Goal: Find specific page/section: Find specific page/section

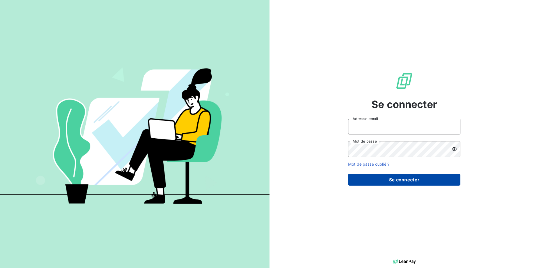
type input "[EMAIL_ADDRESS][DOMAIN_NAME]"
click at [403, 175] on button "Se connecter" at bounding box center [404, 179] width 112 height 12
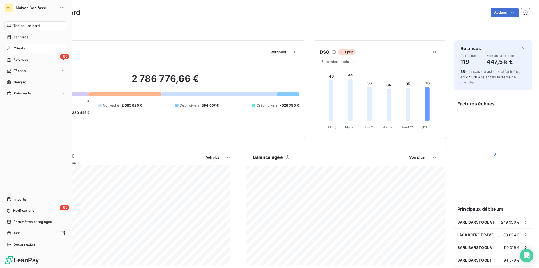
click at [25, 48] on span "Clients" at bounding box center [19, 48] width 11 height 5
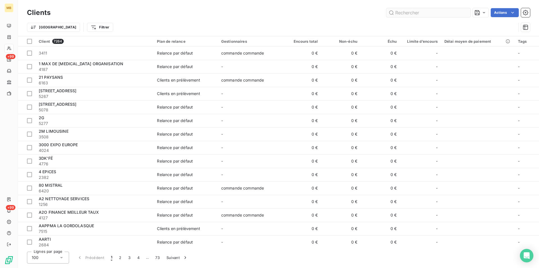
click at [419, 13] on input "text" at bounding box center [428, 12] width 84 height 9
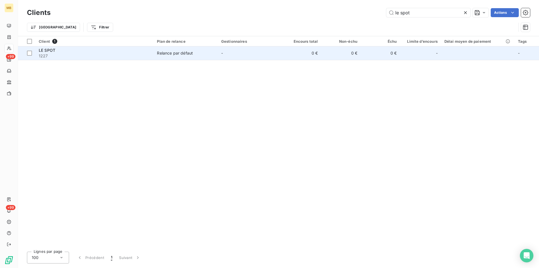
type input "le spot"
click at [202, 51] on span "Relance par défaut" at bounding box center [185, 53] width 57 height 6
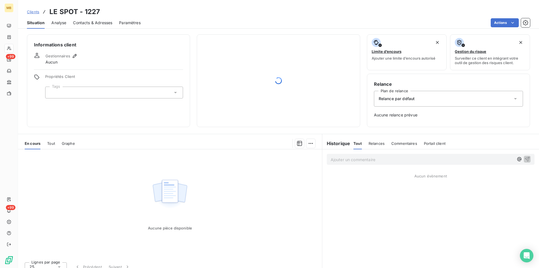
click at [101, 23] on span "Contacts & Adresses" at bounding box center [92, 23] width 39 height 6
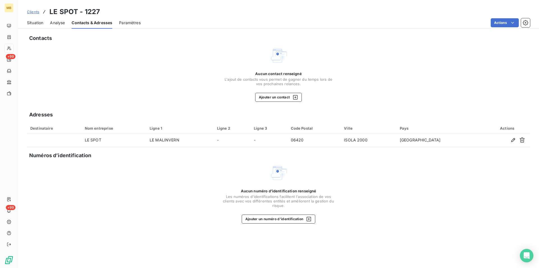
click at [38, 22] on span "Situation" at bounding box center [35, 23] width 16 height 6
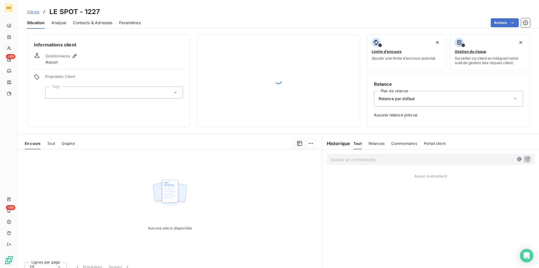
click at [48, 142] on span "Tout" at bounding box center [51, 143] width 8 height 4
click at [35, 142] on span "En cours" at bounding box center [33, 143] width 16 height 4
click at [35, 13] on span "Clients" at bounding box center [33, 12] width 12 height 4
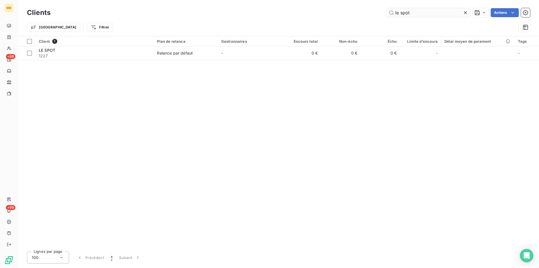
drag, startPoint x: 429, startPoint y: 10, endPoint x: 386, endPoint y: 13, distance: 43.3
click at [386, 13] on input "le spot" at bounding box center [428, 12] width 84 height 9
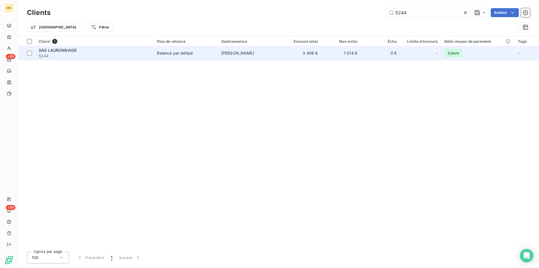
type input "5244"
click at [291, 54] on td "3 406 €" at bounding box center [301, 52] width 39 height 13
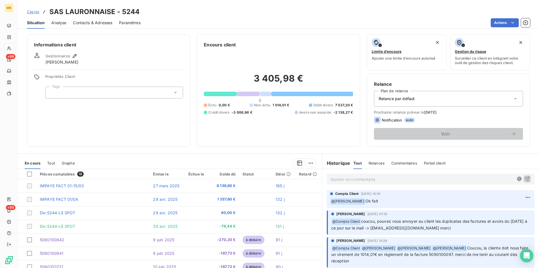
click at [34, 12] on span "Clients" at bounding box center [33, 12] width 12 height 4
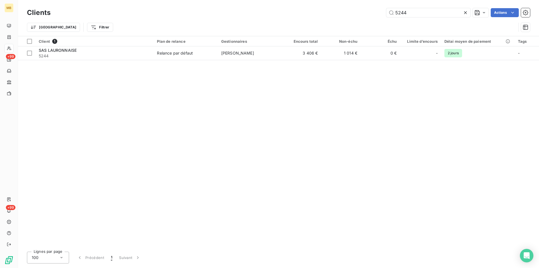
drag, startPoint x: 428, startPoint y: 13, endPoint x: 345, endPoint y: 13, distance: 82.8
click at [345, 13] on div "5244 Actions" at bounding box center [293, 12] width 473 height 9
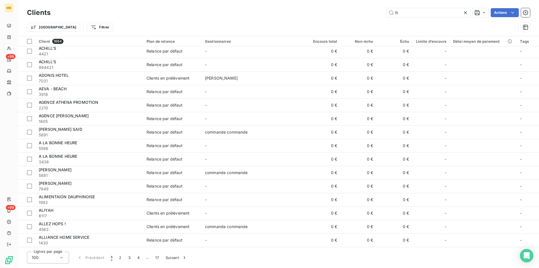
scroll to position [1067, 0]
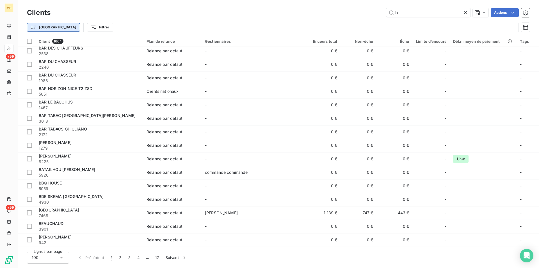
click at [46, 29] on html "MB +99 +99 Clients h Actions Trier Filtrer Client 1664 Plan de relance Gestionn…" at bounding box center [269, 134] width 539 height 268
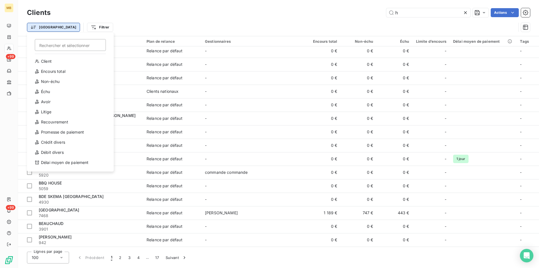
click at [46, 29] on html "MB +99 +99 Clients h Actions Trier Rechercher et sélectionner Client Encours to…" at bounding box center [269, 134] width 539 height 268
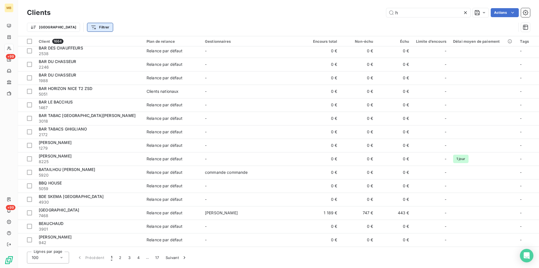
click at [75, 25] on html "MB +99 +99 Clients h Actions Trier Filtrer Client 1664 Plan de relance Gestionn…" at bounding box center [269, 134] width 539 height 268
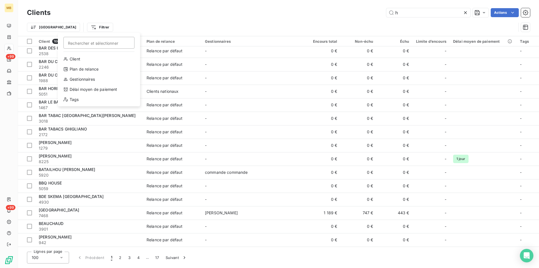
click at [69, 26] on html "MB +99 +99 Clients h Actions Trier Filtrer Rechercher et sélectionner Client Pl…" at bounding box center [269, 134] width 539 height 268
click at [52, 256] on div "100" at bounding box center [48, 257] width 42 height 12
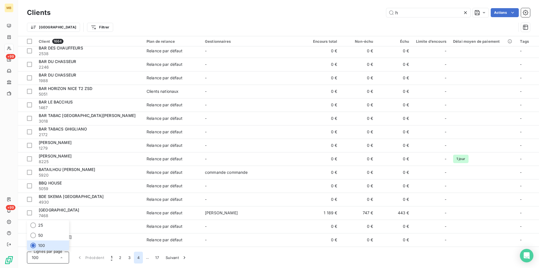
click at [140, 256] on button "4" at bounding box center [138, 257] width 9 height 12
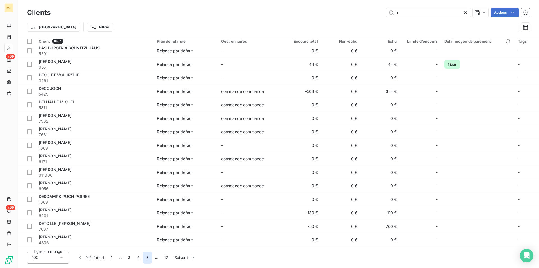
click at [144, 256] on button "5" at bounding box center [147, 257] width 9 height 12
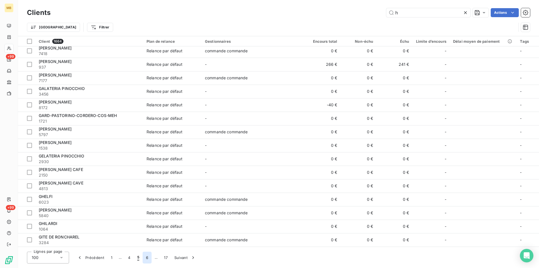
click at [145, 256] on button "6" at bounding box center [147, 257] width 9 height 12
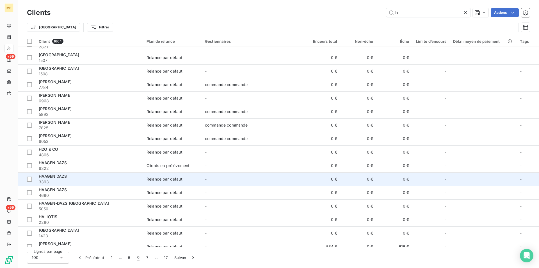
scroll to position [0, 0]
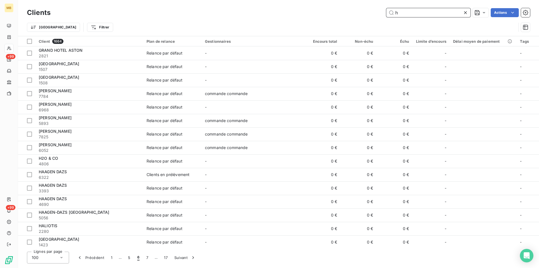
drag, startPoint x: 400, startPoint y: 12, endPoint x: 390, endPoint y: 11, distance: 10.4
click at [391, 10] on input "h" at bounding box center [428, 12] width 84 height 9
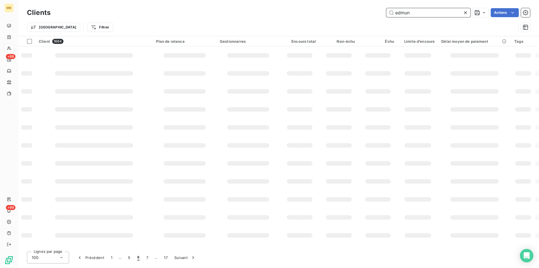
type input "edmun"
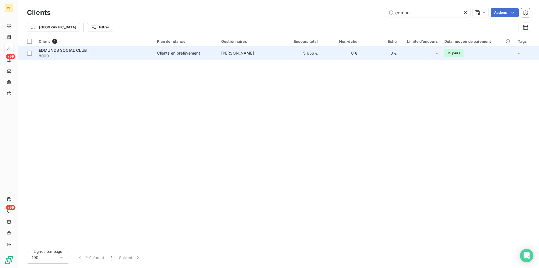
click at [242, 56] on td "[PERSON_NAME]" at bounding box center [250, 52] width 64 height 13
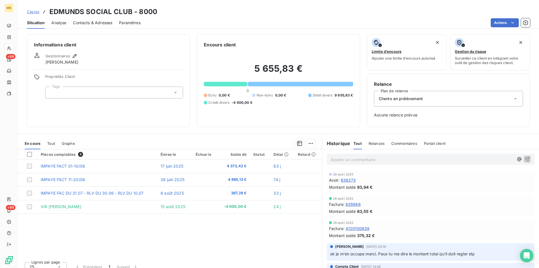
click at [50, 141] on span "Tout" at bounding box center [51, 143] width 8 height 4
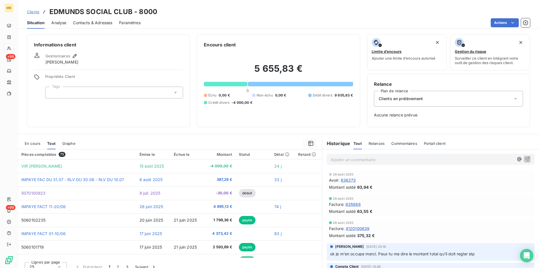
click at [34, 141] on span "En cours" at bounding box center [33, 143] width 16 height 4
